Goal: Transaction & Acquisition: Register for event/course

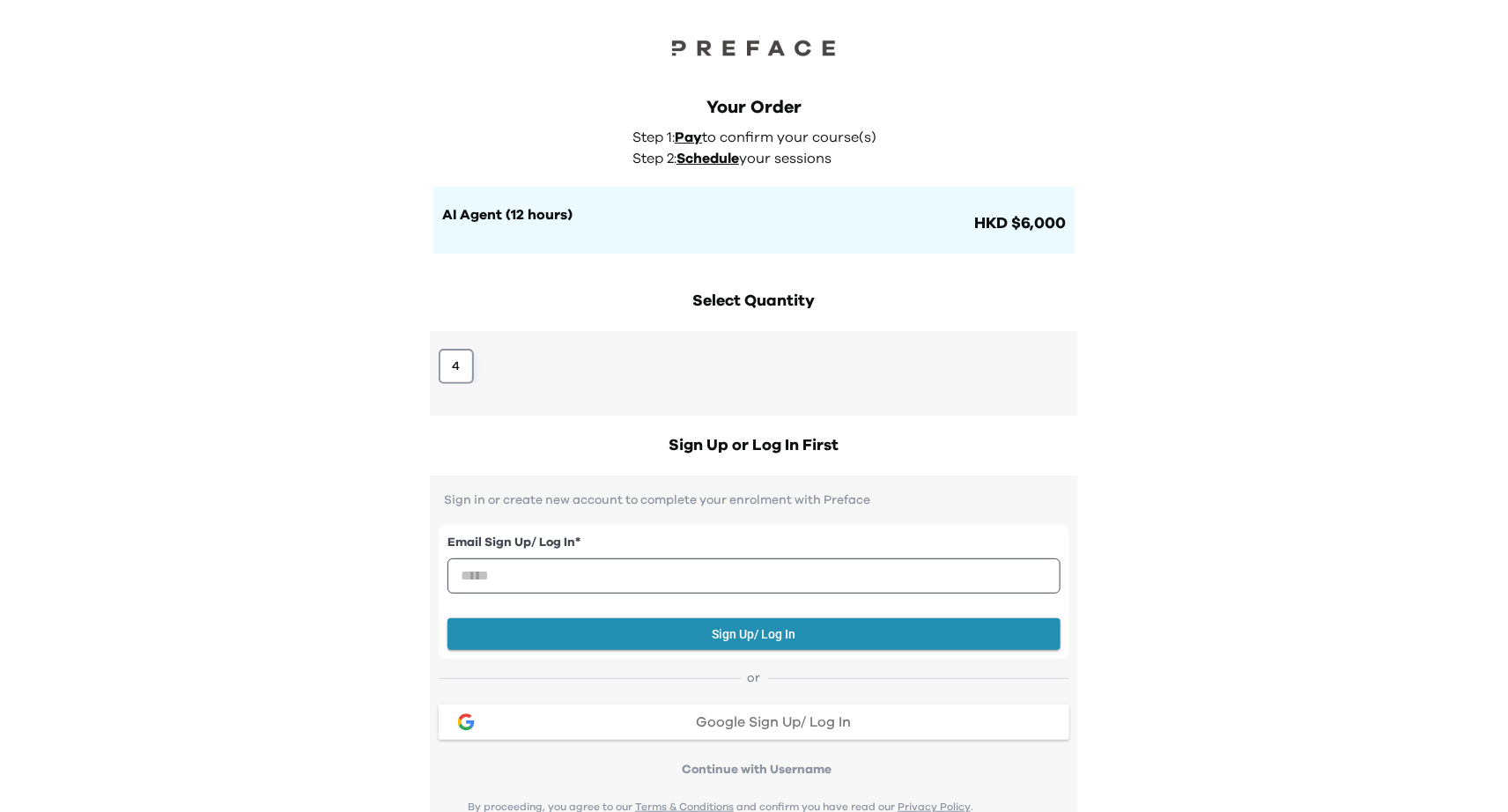
click at [457, 371] on button "4" at bounding box center [456, 365] width 35 height 35
click at [731, 753] on div "Email Sign Up/ Log In * Sign Up/ Log In or Google Sign Up/ Log In Continue with…" at bounding box center [754, 643] width 630 height 272
click at [717, 744] on div "Email Sign Up/ Log In * Sign Up/ Log In or Google Sign Up/ Log In Continue with…" at bounding box center [754, 643] width 630 height 272
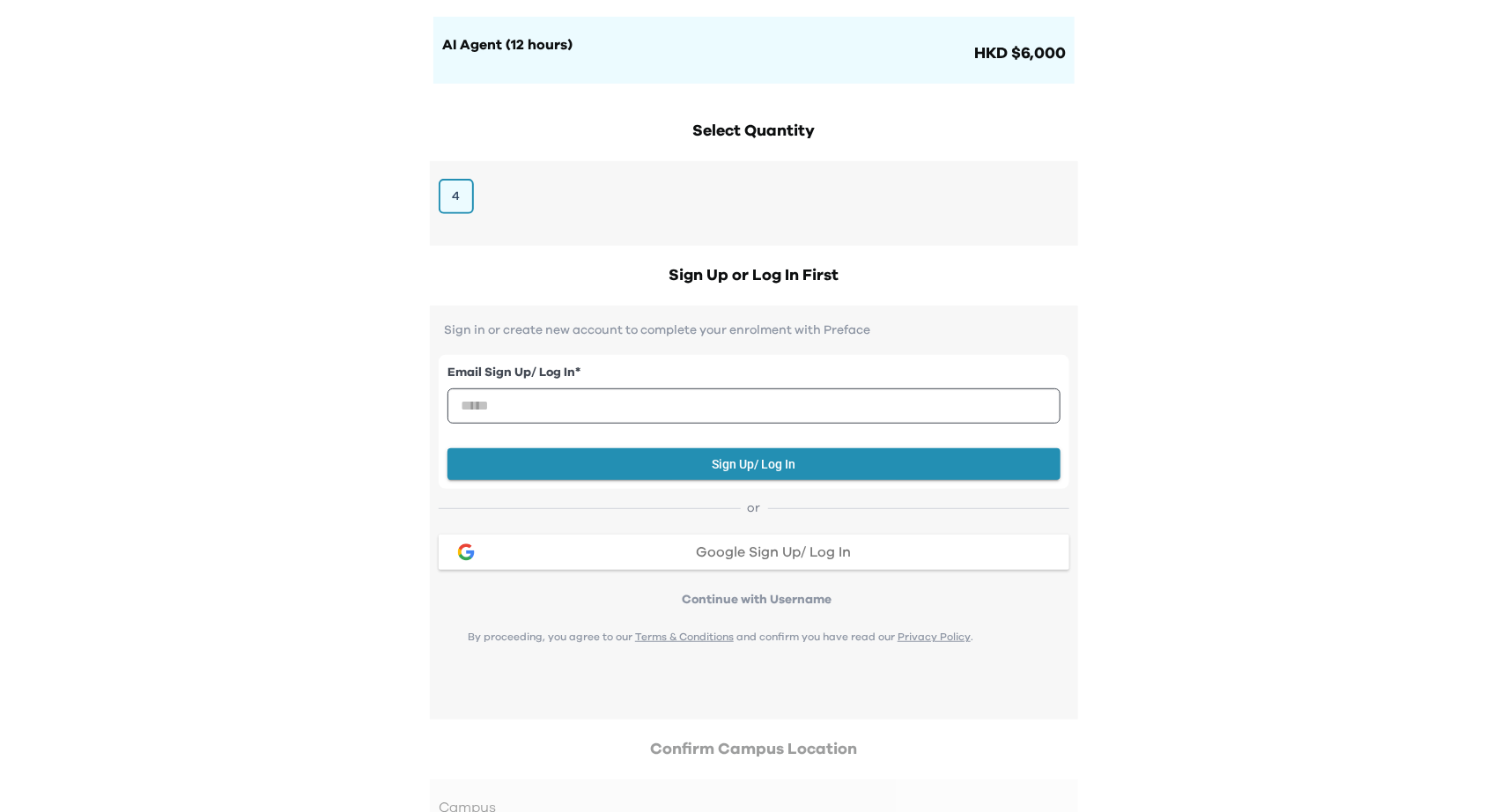
scroll to position [178, 0]
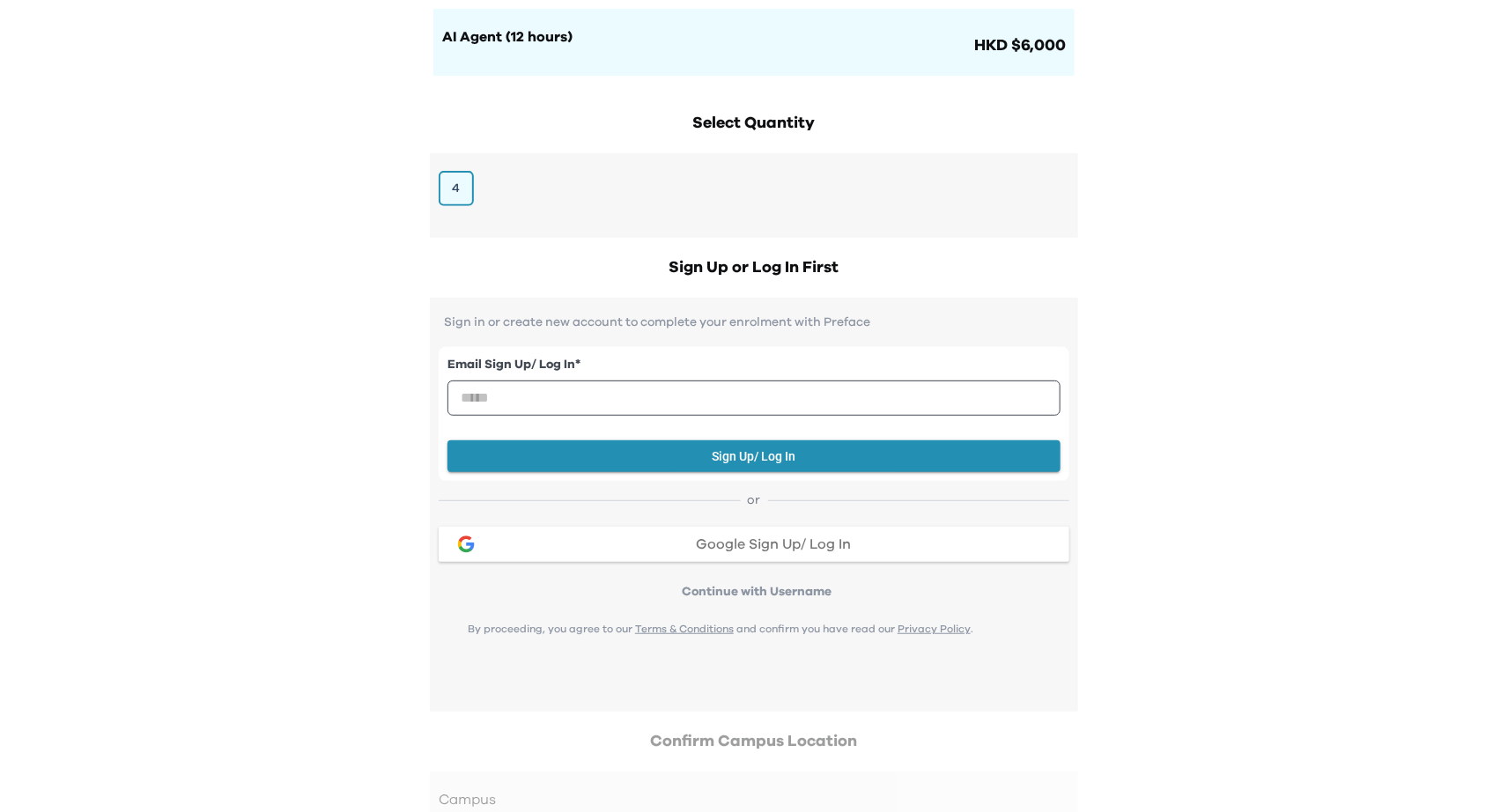
click at [677, 534] on button "Google Sign Up/ Log In" at bounding box center [754, 544] width 630 height 35
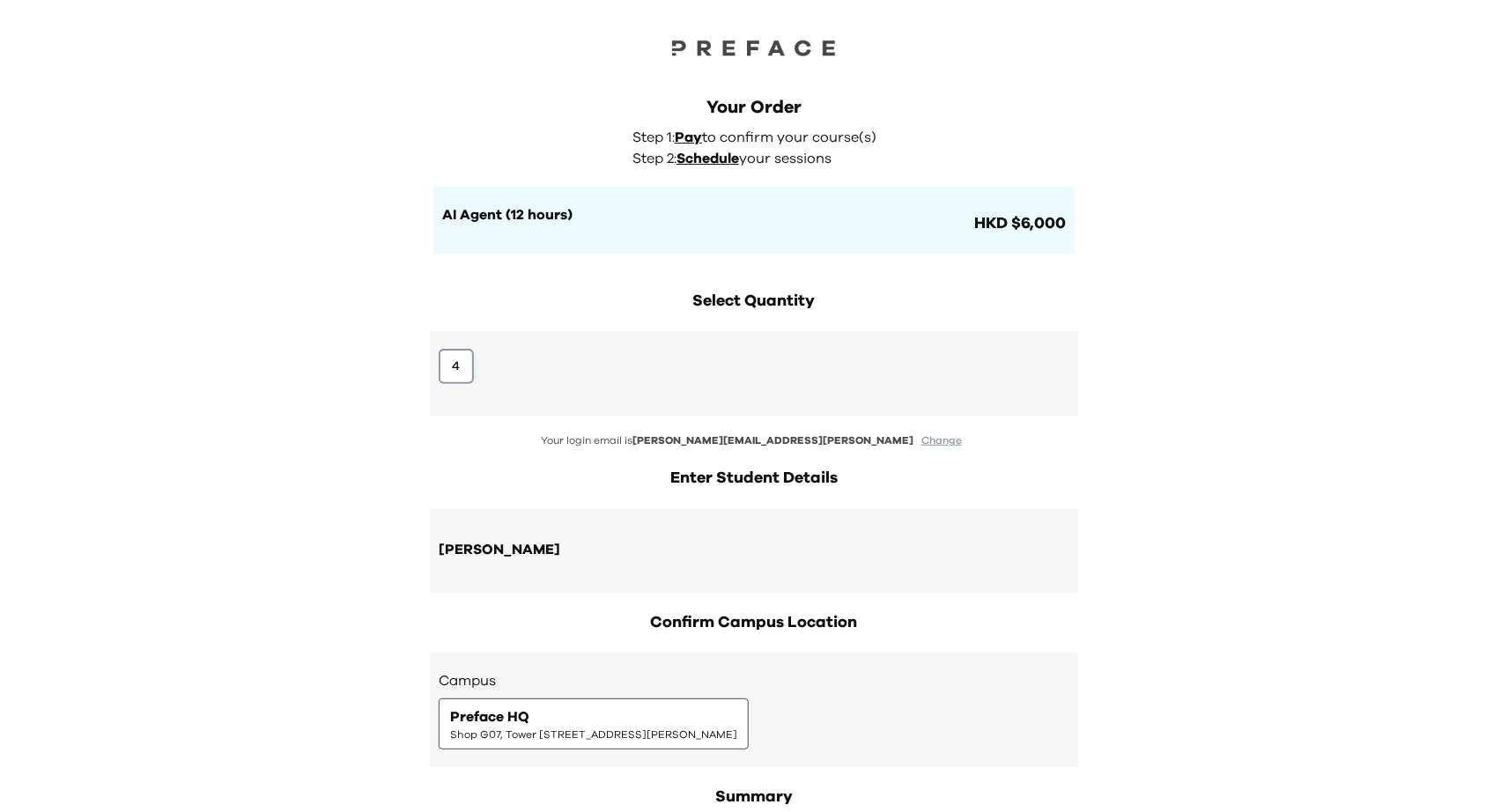
click at [461, 374] on button "4" at bounding box center [456, 365] width 35 height 35
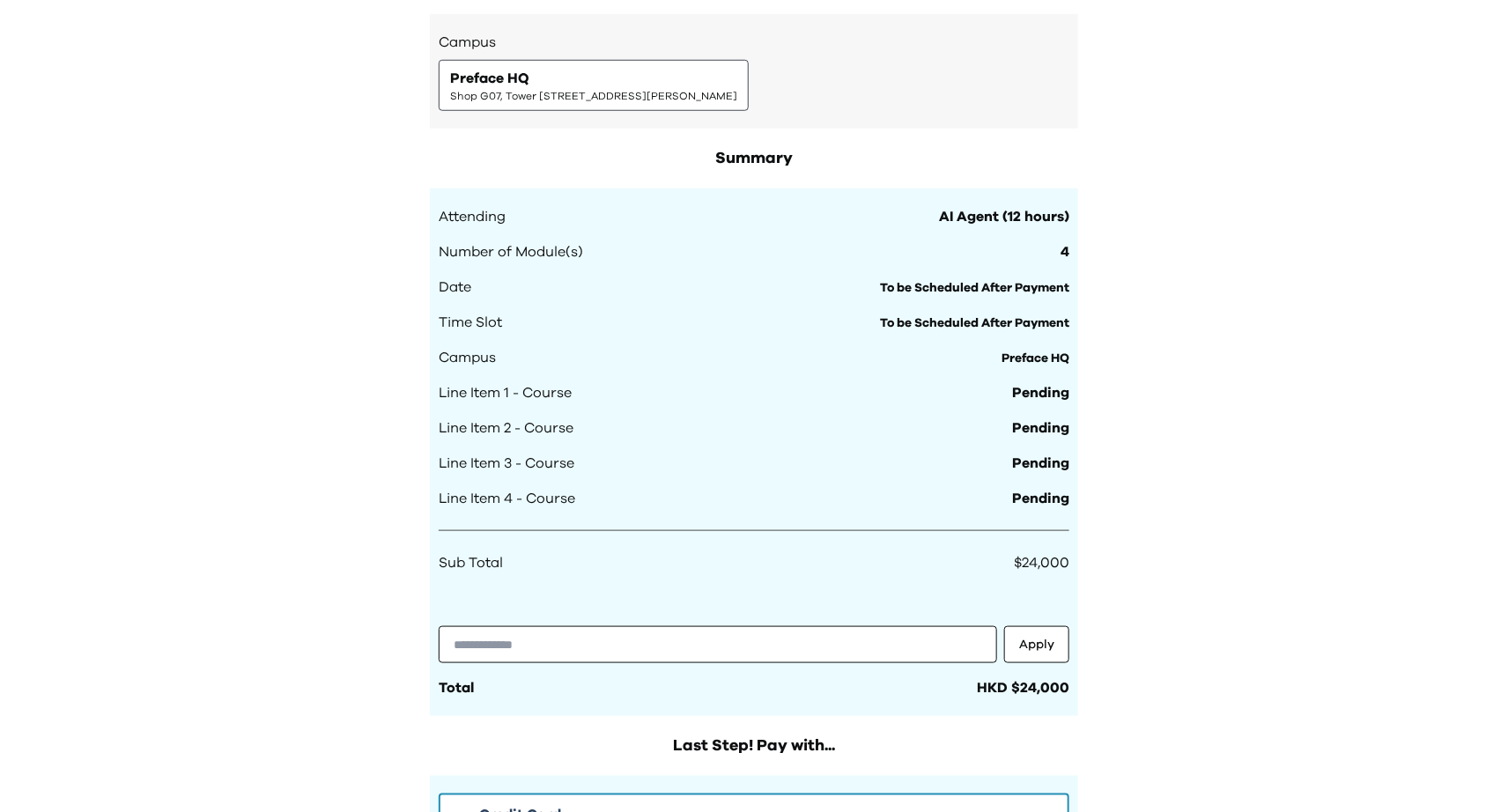
scroll to position [1042, 0]
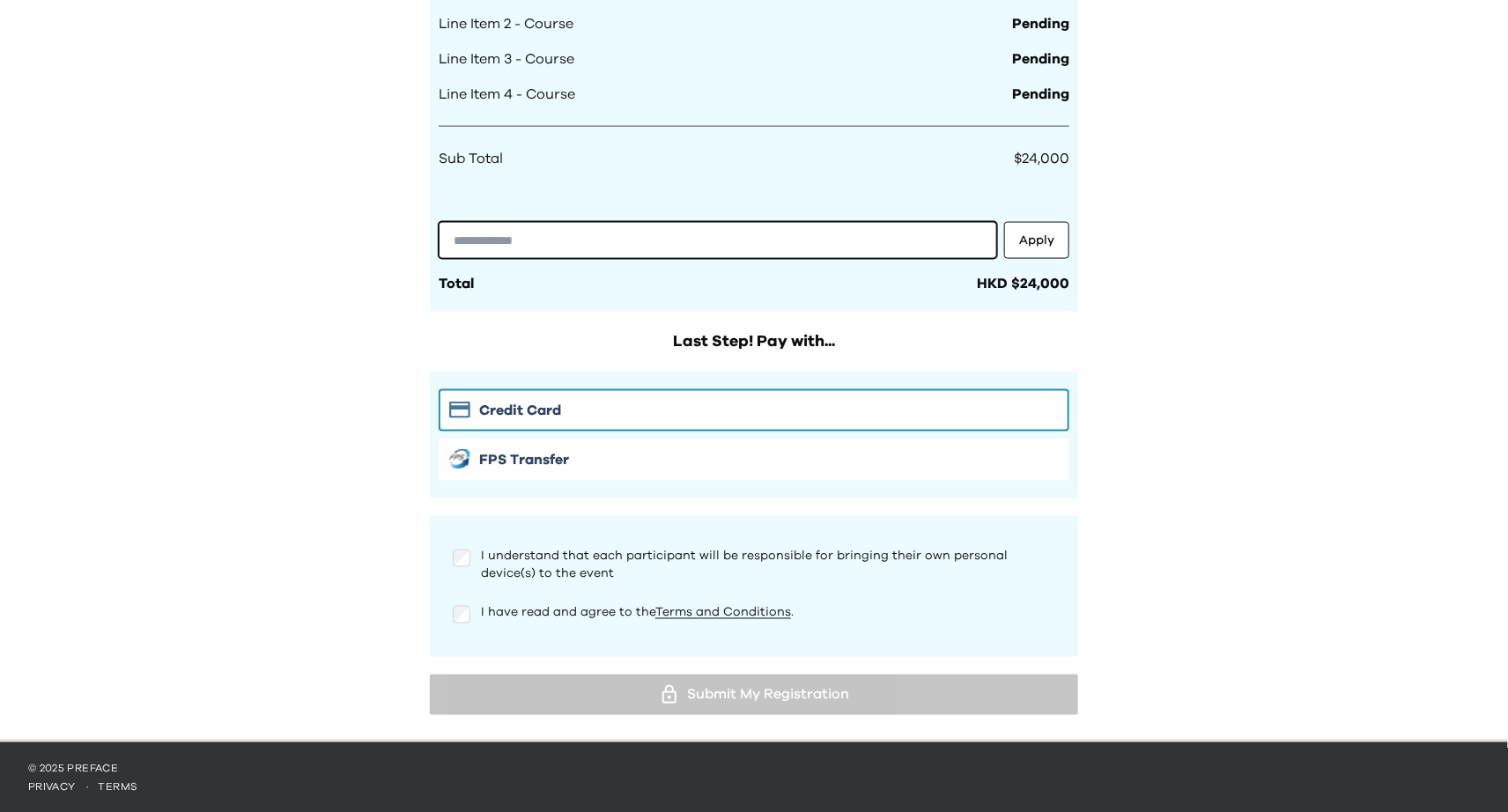
click at [577, 244] on input "text" at bounding box center [718, 240] width 558 height 37
